Goal: Information Seeking & Learning: Learn about a topic

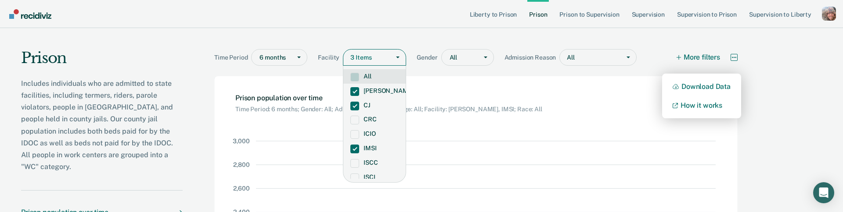
click at [734, 57] on icon "More options" at bounding box center [734, 57] width 1 height 1
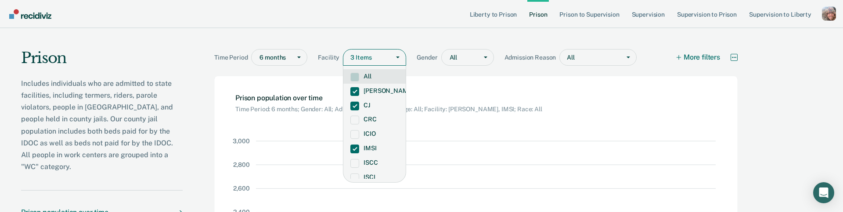
click at [734, 57] on icon "More options" at bounding box center [734, 57] width 1 height 1
click at [777, 60] on div "Prison Includes individuals who are admitted to state facilities, including ter…" at bounding box center [421, 194] width 843 height 332
click at [825, 16] on div "Profile dropdown button" at bounding box center [829, 14] width 14 height 14
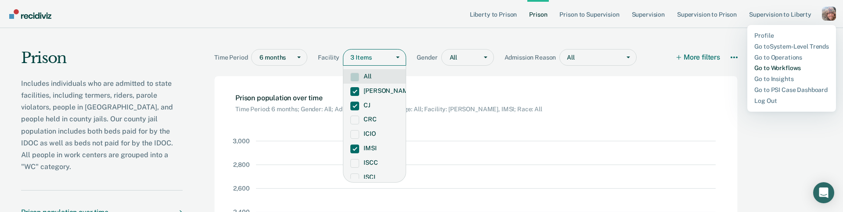
click at [792, 67] on link "Go to Workflows" at bounding box center [791, 68] width 75 height 7
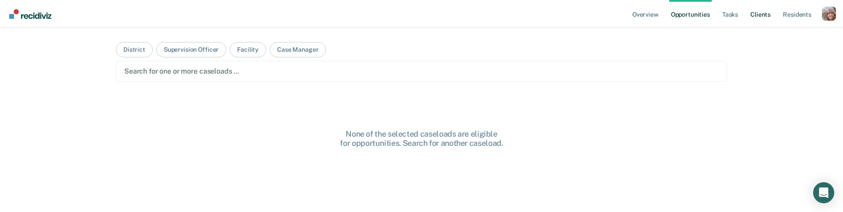
click at [765, 14] on link "Client s" at bounding box center [760, 14] width 24 height 28
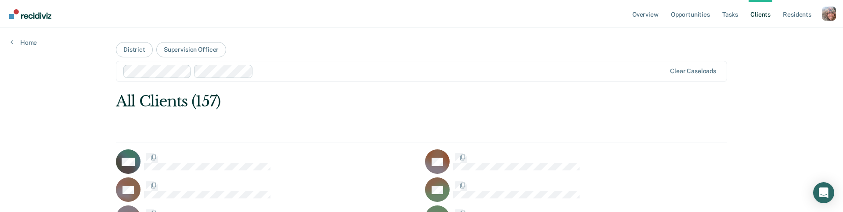
scroll to position [2, 0]
click at [270, 74] on div at bounding box center [461, 70] width 409 height 10
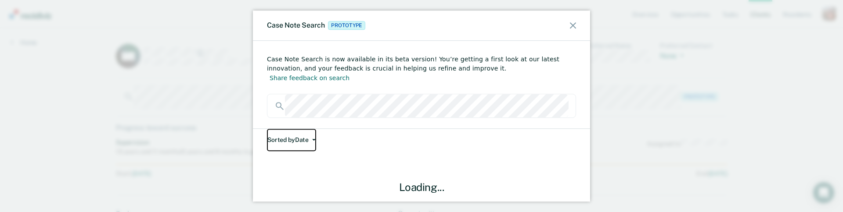
click at [300, 129] on button "Sorted by Date" at bounding box center [291, 140] width 49 height 22
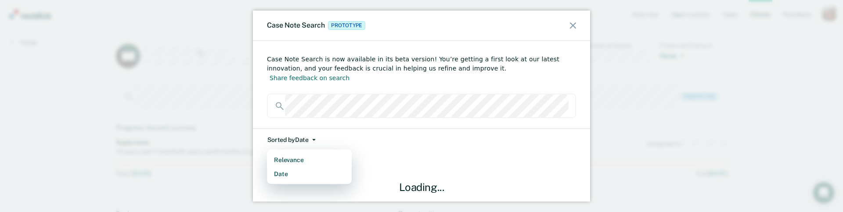
click at [267, 167] on button "Date" at bounding box center [309, 174] width 85 height 14
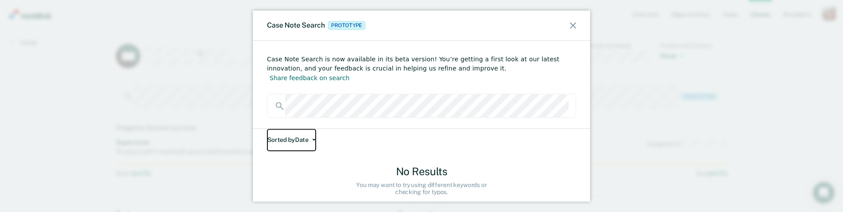
click at [267, 129] on button "Sorted by Date" at bounding box center [291, 140] width 49 height 22
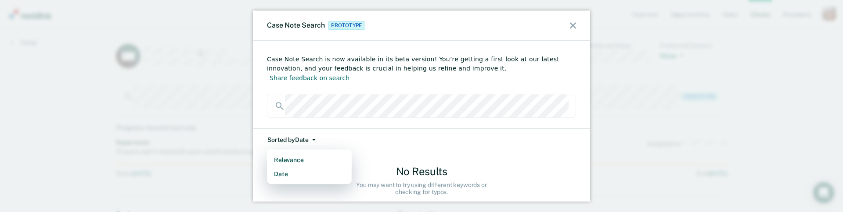
click at [267, 167] on button "Date" at bounding box center [309, 174] width 85 height 14
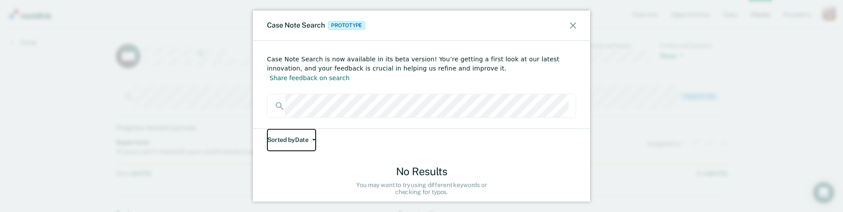
click at [267, 129] on button "Sorted by Date" at bounding box center [291, 140] width 49 height 22
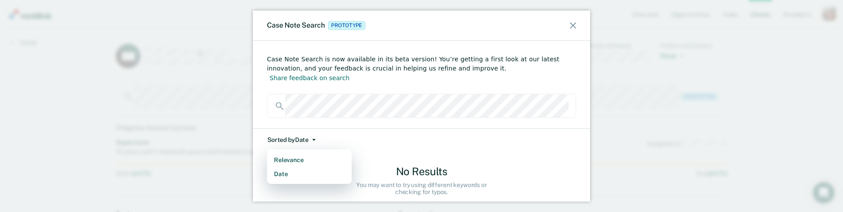
click at [575, 24] on icon at bounding box center [573, 25] width 6 height 6
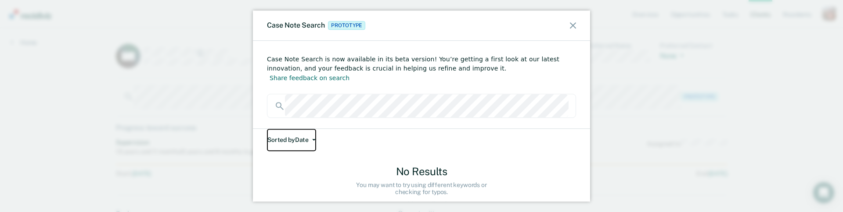
click at [316, 131] on button "Sorted by Date" at bounding box center [291, 140] width 49 height 22
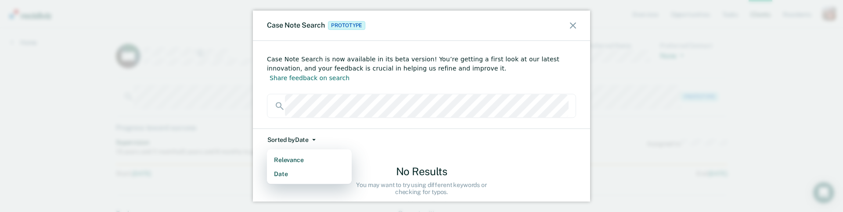
click at [396, 140] on div "Sorted by Date Relevance Date No Results You may want to try using different ke…" at bounding box center [421, 165] width 337 height 73
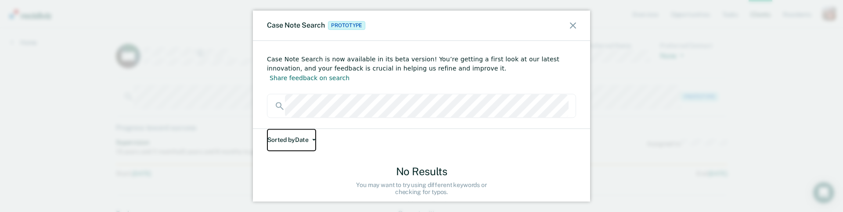
click at [313, 132] on button "Sorted by Date" at bounding box center [291, 140] width 49 height 22
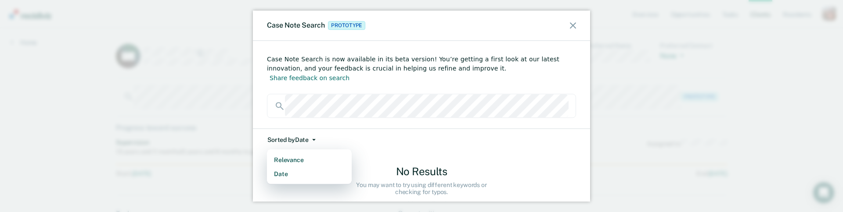
click at [389, 151] on div "No Results You may want to try using different keywords or checking for typos. …" at bounding box center [421, 187] width 309 height 73
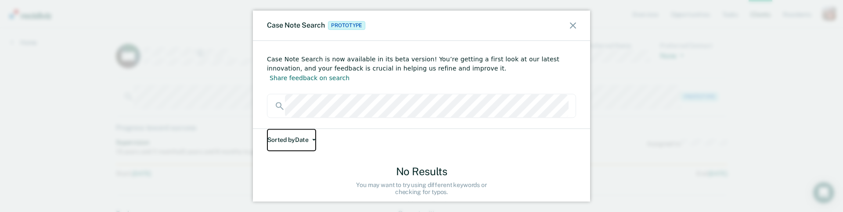
click at [316, 140] on icon "button" at bounding box center [314, 141] width 4 height 2
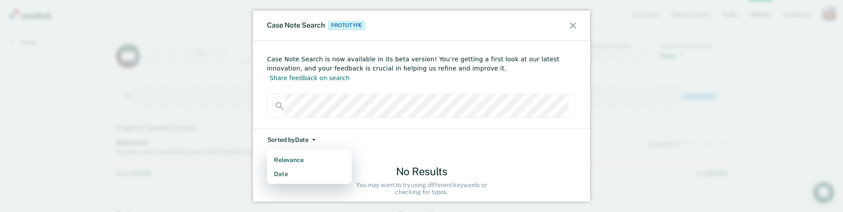
click at [408, 151] on div "No Results You may want to try using different keywords or checking for typos. …" at bounding box center [421, 187] width 309 height 73
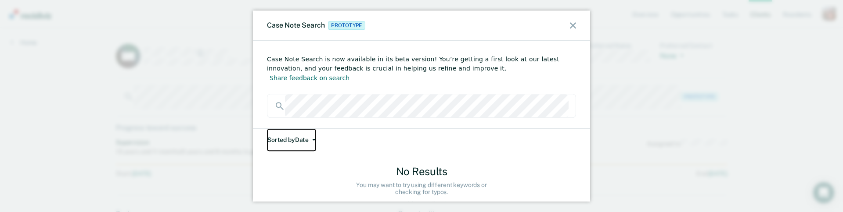
click at [267, 129] on button "Sorted by Date" at bounding box center [291, 140] width 49 height 22
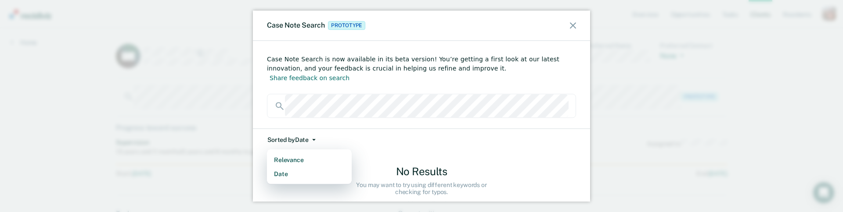
click at [354, 55] on div "Case Note Search is now available in its beta version! You’re getting a first l…" at bounding box center [421, 69] width 309 height 29
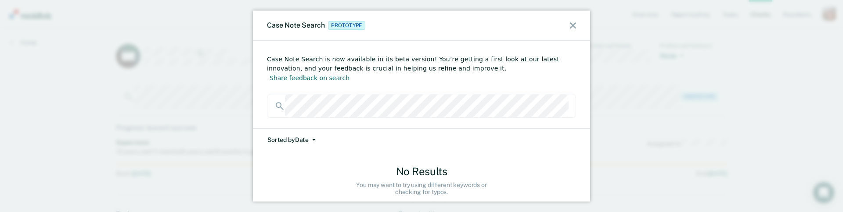
click at [713, 76] on div "Case Note Search Prototype Case Note Search is now available in its beta versio…" at bounding box center [421, 106] width 843 height 212
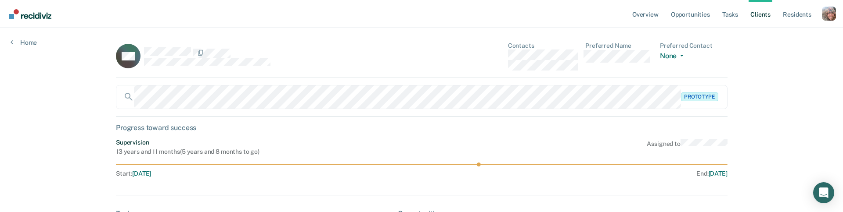
drag, startPoint x: 795, startPoint y: 88, endPoint x: 837, endPoint y: 17, distance: 82.4
click at [828, 17] on div "Profile dropdown button" at bounding box center [829, 14] width 14 height 14
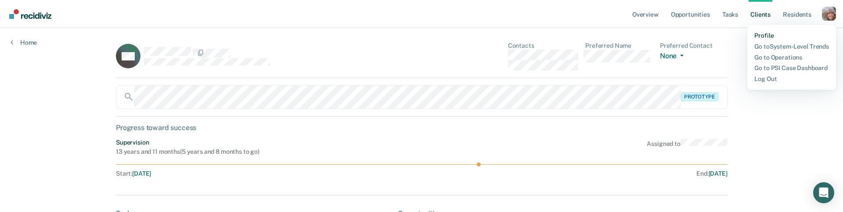
click at [771, 38] on link "Profile" at bounding box center [791, 35] width 75 height 7
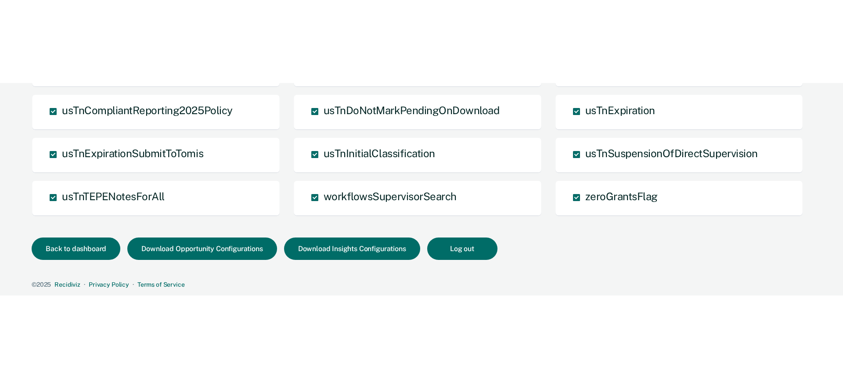
scroll to position [672, 0]
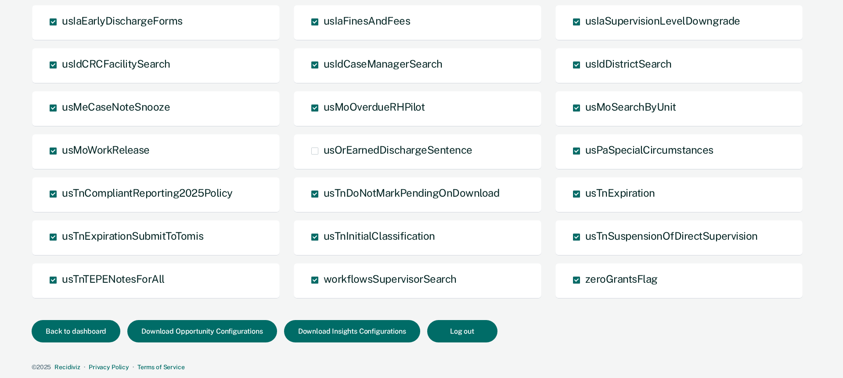
click at [541, 212] on div "Back to dashboard Download Opportunity Configurations Download Insights Configu…" at bounding box center [420, 341] width 776 height 43
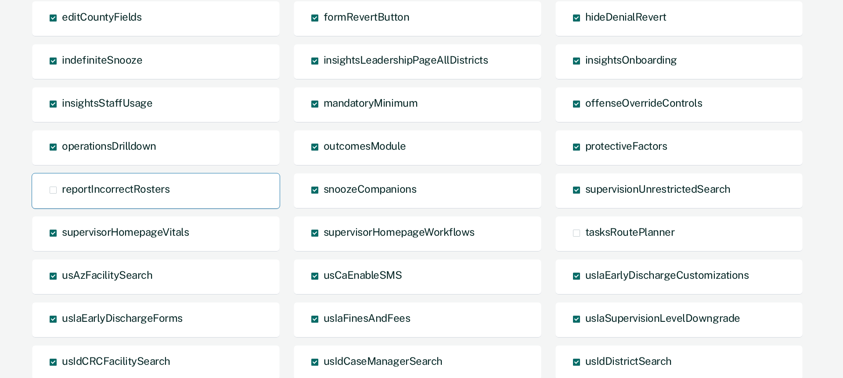
click at [57, 190] on label "reportIncorrectRosters" at bounding box center [56, 187] width 12 height 7
click at [62, 197] on input "reportIncorrectRosters" at bounding box center [62, 197] width 0 height 0
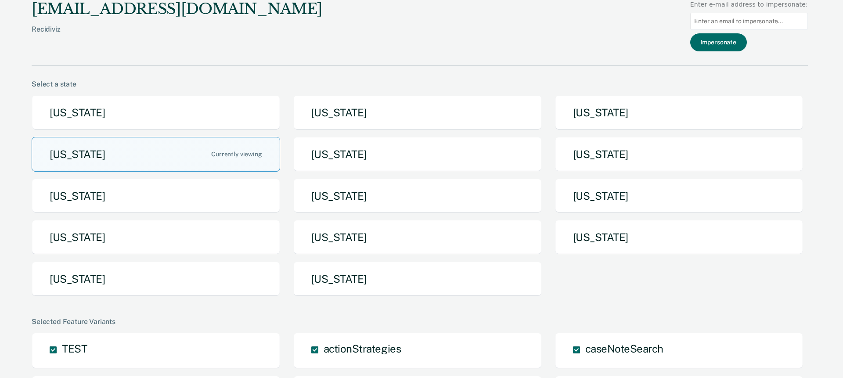
scroll to position [0, 0]
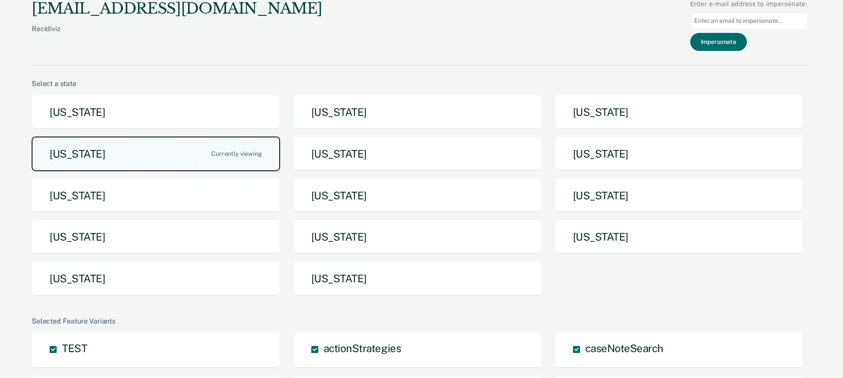
click at [228, 147] on button "[US_STATE]" at bounding box center [156, 154] width 248 height 35
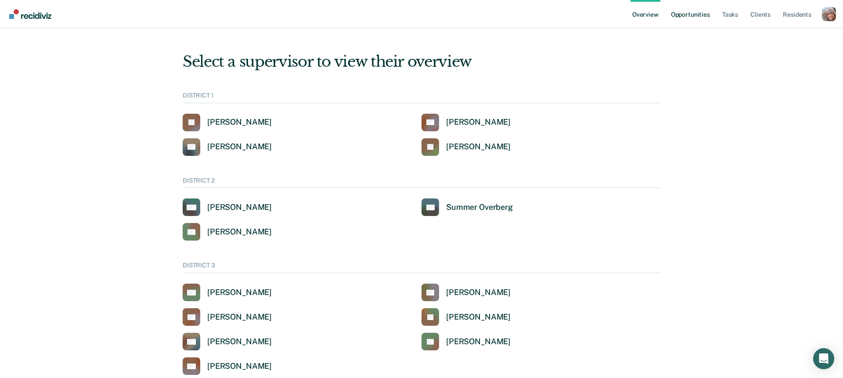
click at [694, 13] on link "Opportunities" at bounding box center [690, 14] width 43 height 28
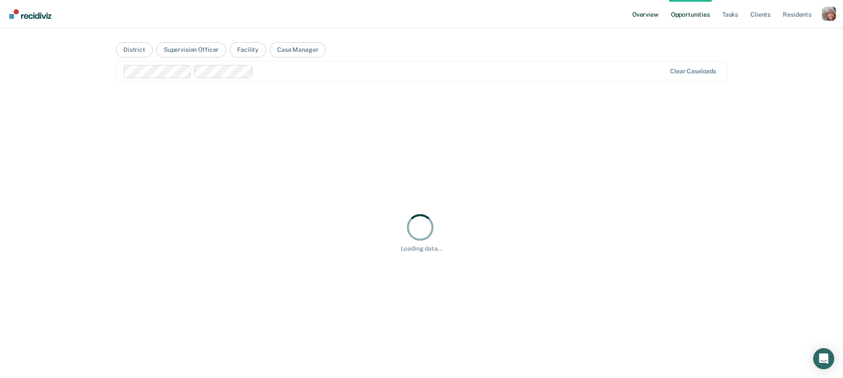
click at [648, 18] on link "Overview" at bounding box center [645, 14] width 30 height 28
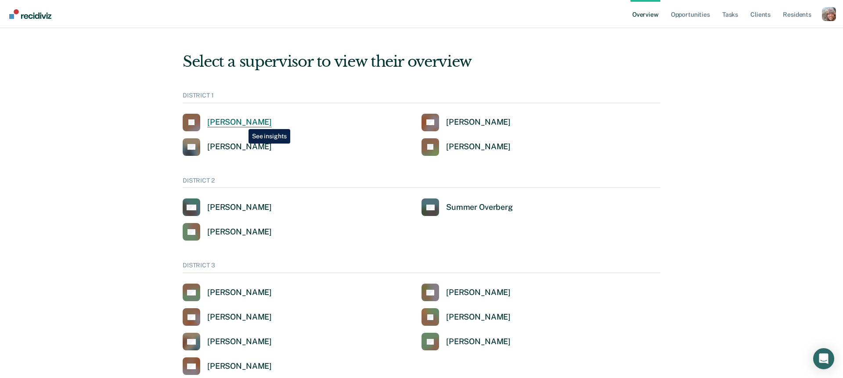
click at [242, 122] on div "[PERSON_NAME]" at bounding box center [239, 122] width 65 height 10
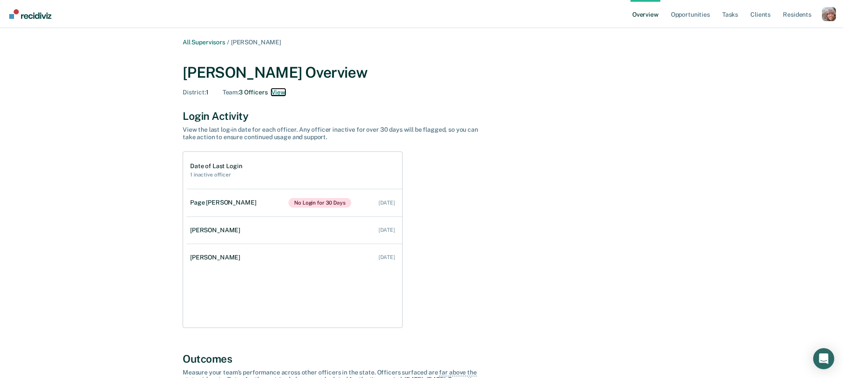
click at [281, 94] on button "View" at bounding box center [278, 92] width 14 height 7
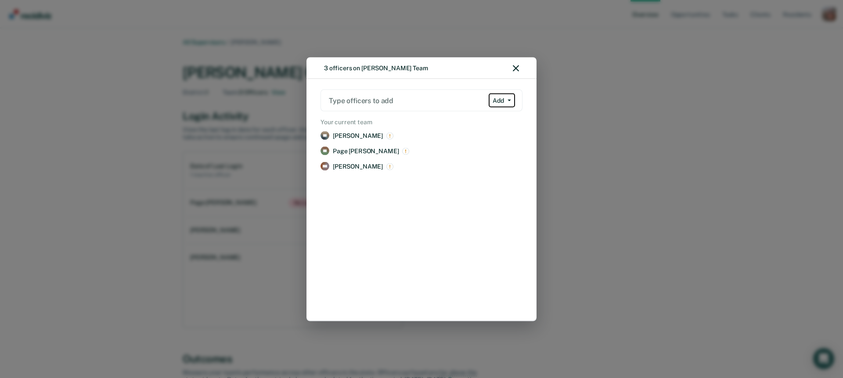
click at [501, 101] on button "Add" at bounding box center [502, 101] width 26 height 14
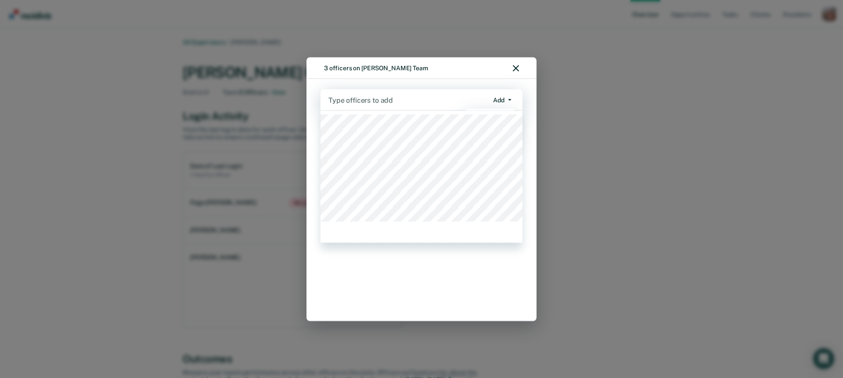
click at [501, 101] on button "Add" at bounding box center [502, 100] width 26 height 14
click at [522, 93] on div "Type officers to add Add Add Remove Your current team SF [PERSON_NAME] Remove P…" at bounding box center [421, 200] width 230 height 242
click at [505, 99] on span "button" at bounding box center [507, 100] width 7 height 2
click at [526, 95] on div "Type officers to add Add Add Remove Your current team SF [PERSON_NAME] Remove P…" at bounding box center [421, 200] width 230 height 242
click at [407, 212] on div "SF [PERSON_NAME] Remove PF Page [PERSON_NAME] Remove [PERSON_NAME] Remove" at bounding box center [421, 218] width 205 height 185
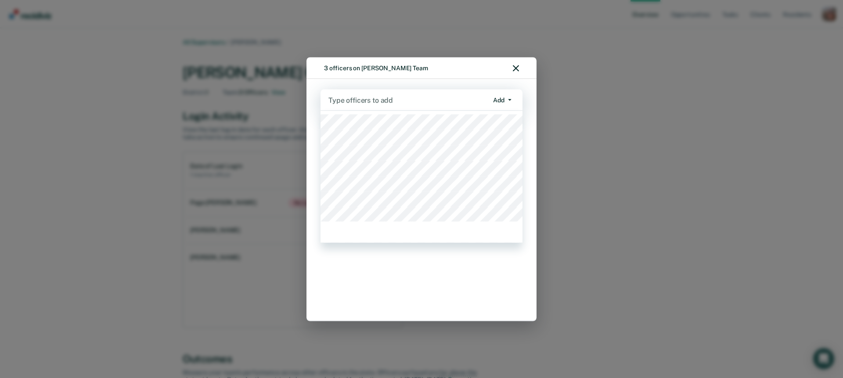
drag, startPoint x: 414, startPoint y: 284, endPoint x: 411, endPoint y: 258, distance: 26.6
click at [415, 212] on div "SF [PERSON_NAME] Remove PF Page [PERSON_NAME] Remove [PERSON_NAME] Remove" at bounding box center [421, 218] width 205 height 185
click at [380, 93] on div "Type officers to add Add Add Remove" at bounding box center [421, 100] width 202 height 21
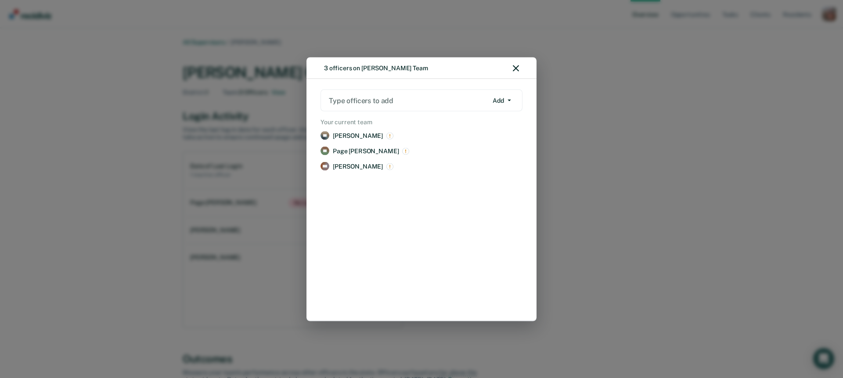
click at [360, 212] on div "SF [PERSON_NAME] Remove PF Page [PERSON_NAME] Remove [PERSON_NAME] Remove" at bounding box center [421, 218] width 205 height 184
click at [505, 98] on button "Add" at bounding box center [502, 101] width 26 height 14
click at [762, 91] on div "3 officers on [PERSON_NAME] Team Type officers to add Add Add Remove Your curre…" at bounding box center [421, 189] width 843 height 378
